Goal: Contribute content

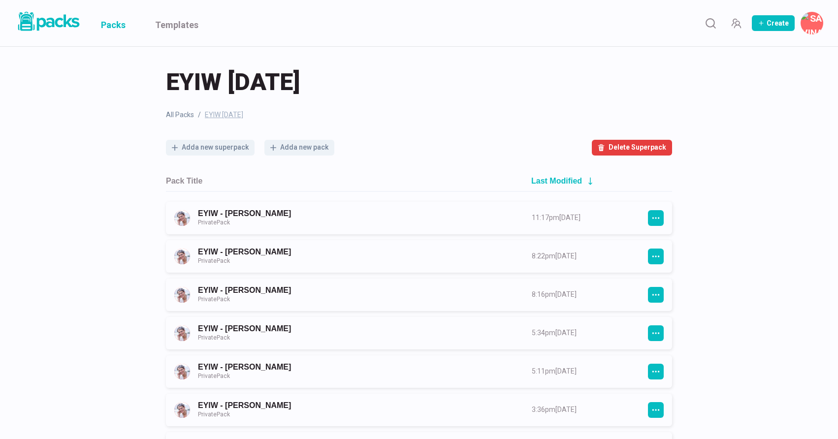
click at [117, 26] on link "Packs" at bounding box center [113, 23] width 25 height 46
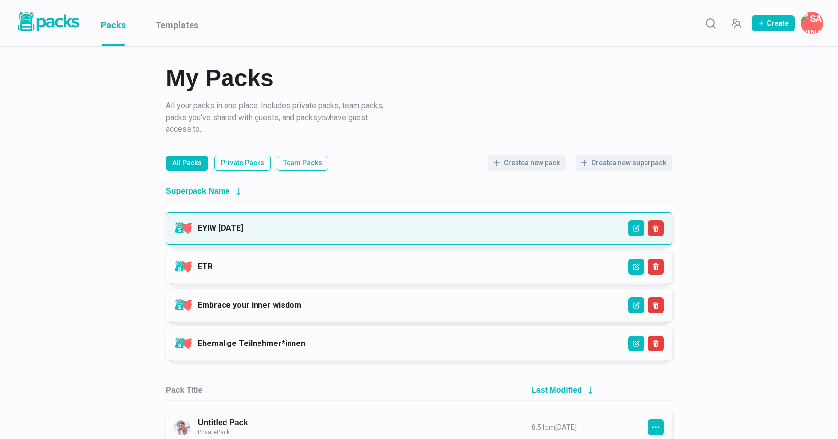
click at [243, 229] on link "EYIW [DATE]" at bounding box center [220, 228] width 45 height 9
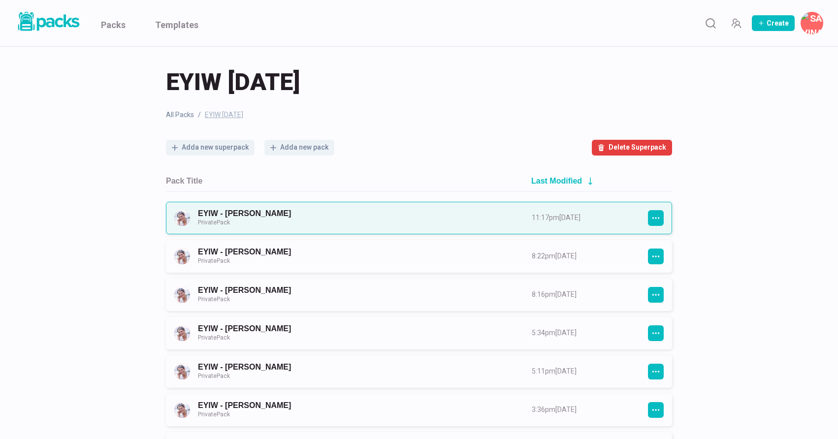
click at [312, 218] on link "EYIW - [PERSON_NAME] Private Pack" at bounding box center [356, 218] width 316 height 18
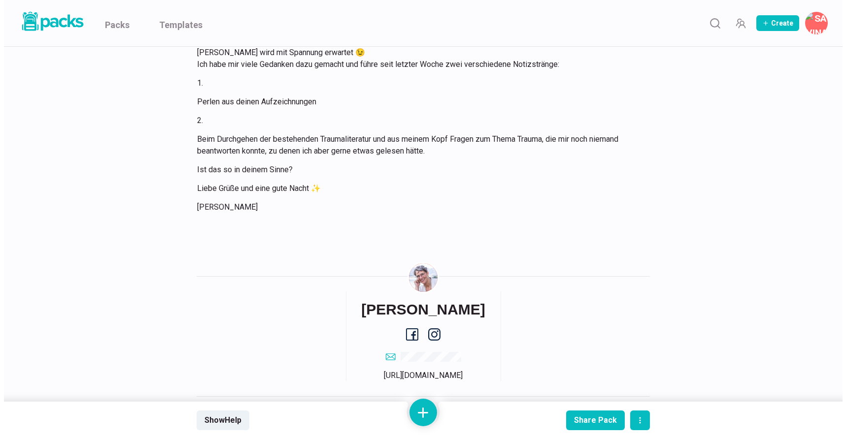
scroll to position [2041, 0]
click at [420, 409] on button at bounding box center [419, 413] width 28 height 28
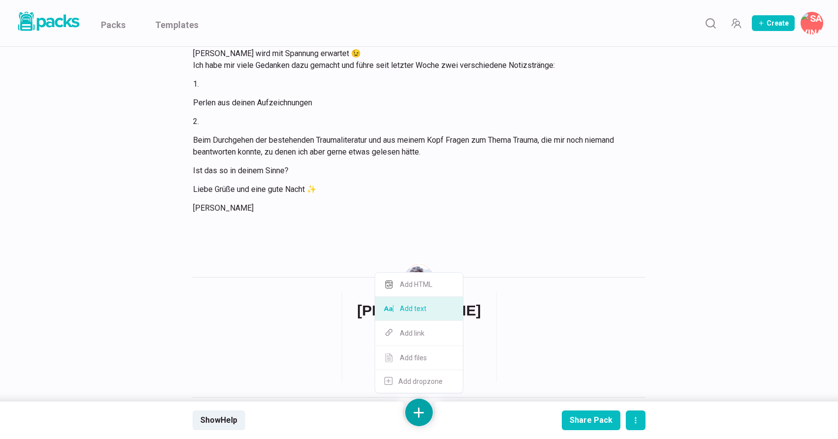
click at [429, 313] on button "Add text" at bounding box center [419, 309] width 88 height 24
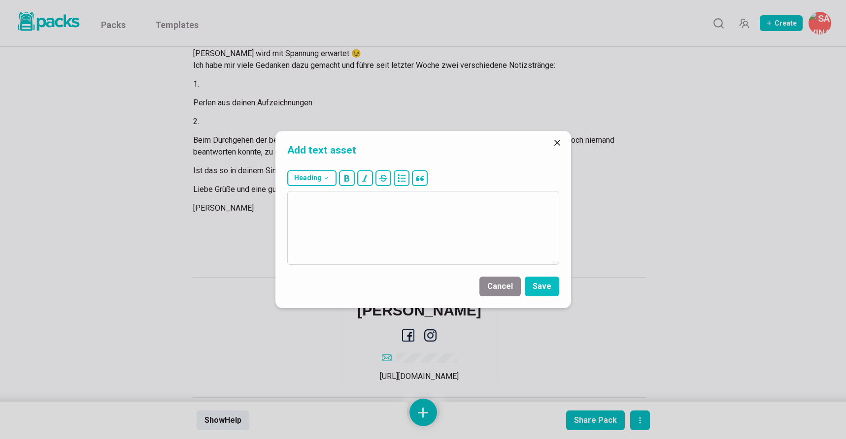
click at [399, 234] on textarea at bounding box center [423, 228] width 272 height 74
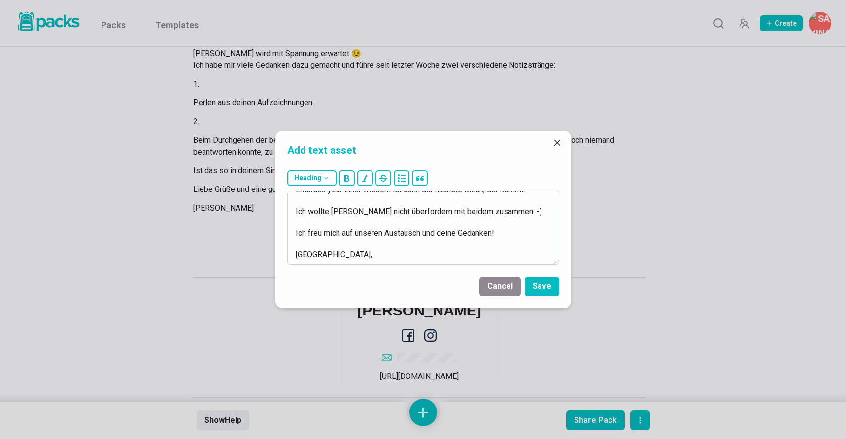
scroll to position [191, 0]
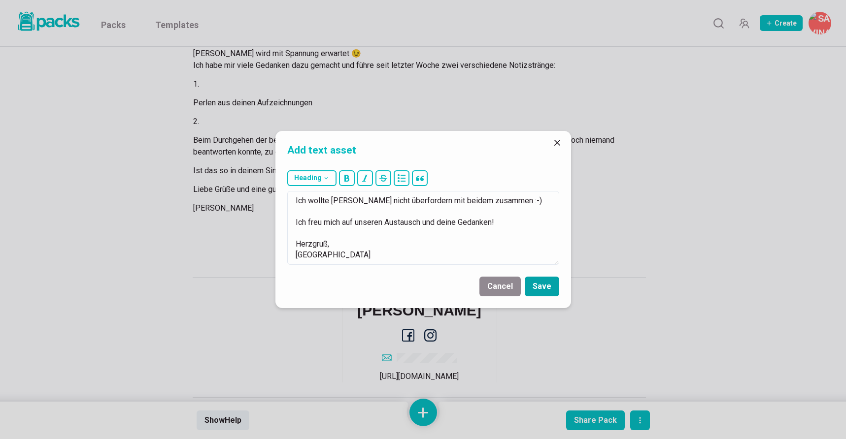
type textarea "[DATE] Liebe [PERSON_NAME], ja, das ist absolut mega super so :-) Der erste Pac…"
click at [541, 287] on button "Save" at bounding box center [541, 287] width 34 height 20
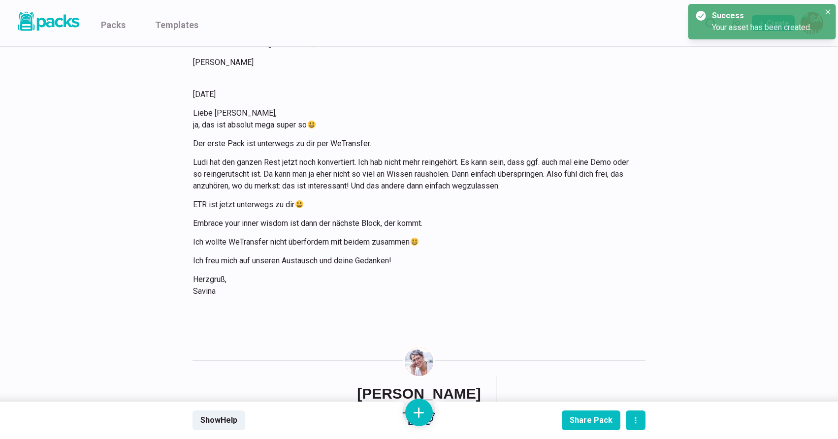
scroll to position [2196, 0]
